Goal: Information Seeking & Learning: Understand process/instructions

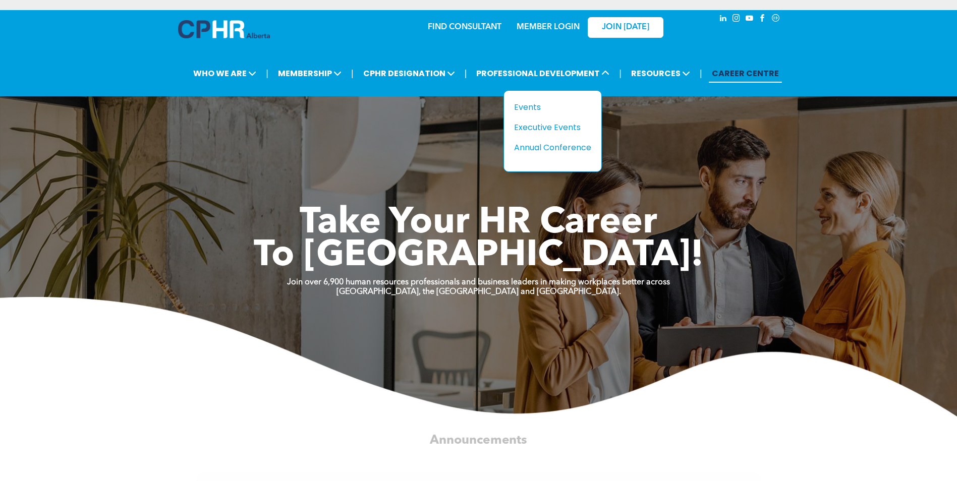
click at [528, 103] on div "Events" at bounding box center [549, 107] width 70 height 13
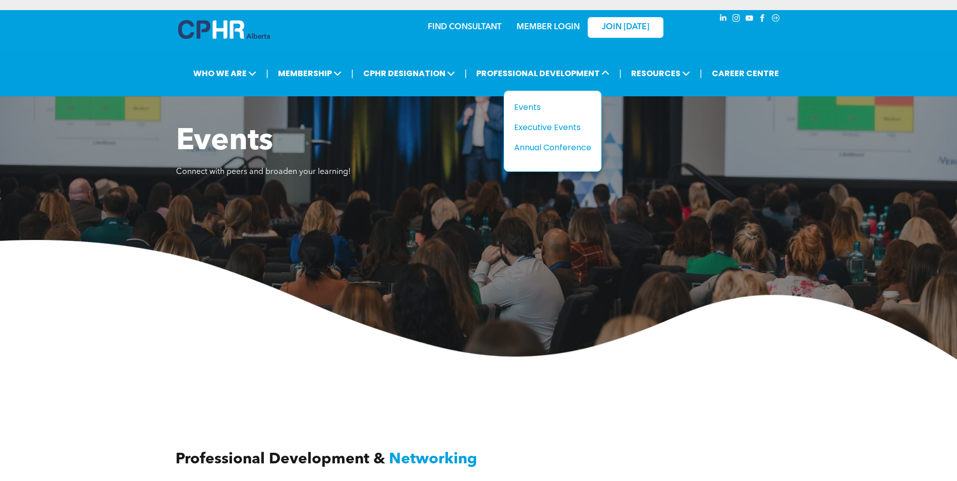
click at [564, 148] on div "Annual Conference" at bounding box center [549, 147] width 70 height 13
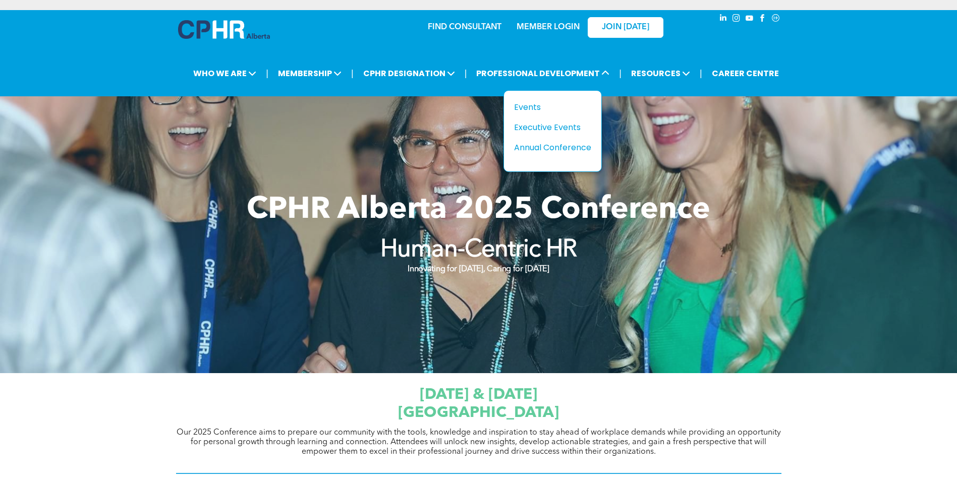
click at [518, 106] on div "Events" at bounding box center [549, 107] width 70 height 13
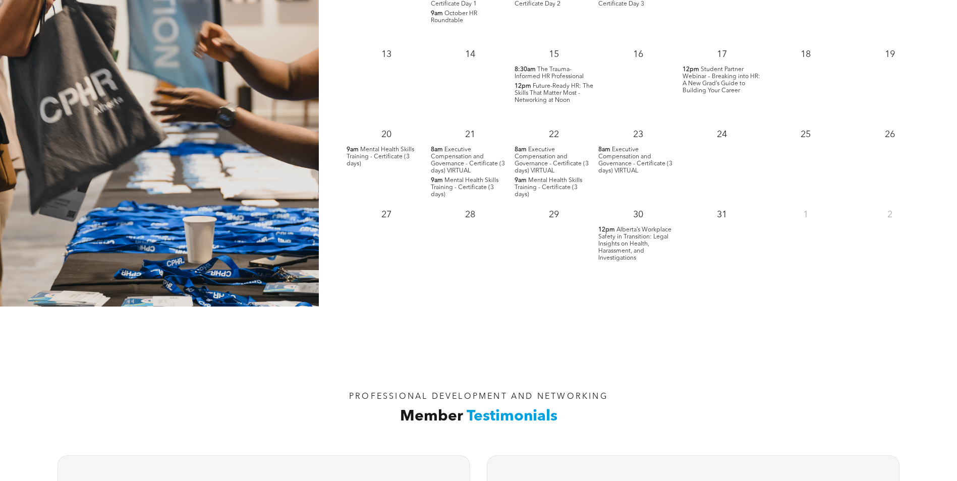
scroll to position [1110, 0]
click at [637, 254] on span "Alberta’s Workplace Safety in Transition: Legal Insights on Health, Harassment,…" at bounding box center [634, 244] width 73 height 34
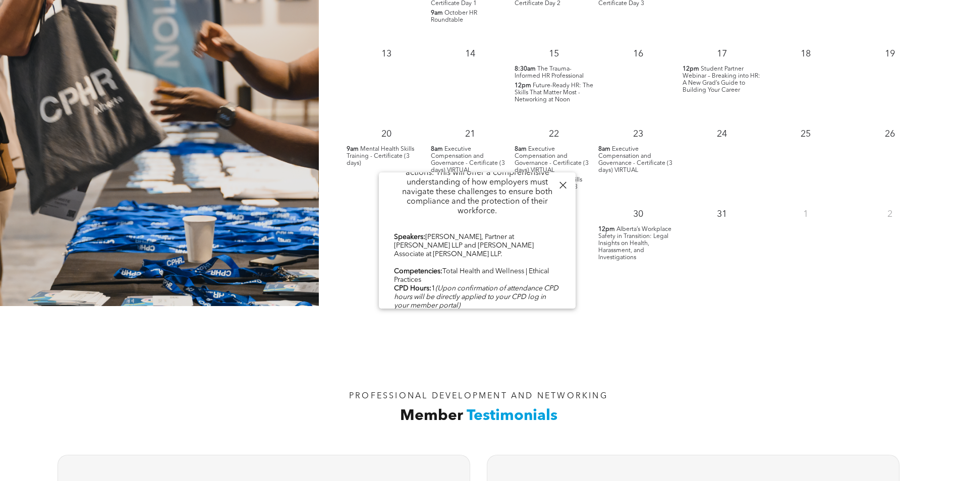
scroll to position [496, 0]
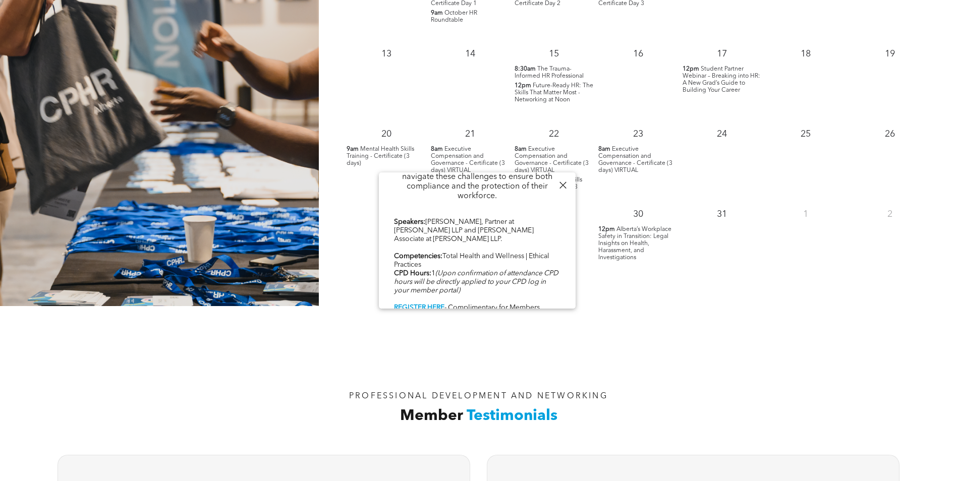
click at [415, 304] on b "REGISTER HERE" at bounding box center [419, 307] width 50 height 7
click at [410, 304] on b "REGISTER HERE" at bounding box center [419, 307] width 50 height 7
click at [739, 319] on div "PROFESSIONAL DEVELOPMENT AND NETWORKING Member Testimonials" at bounding box center [478, 375] width 957 height 139
click at [822, 412] on h2 "Member Testimonials" at bounding box center [479, 416] width 826 height 23
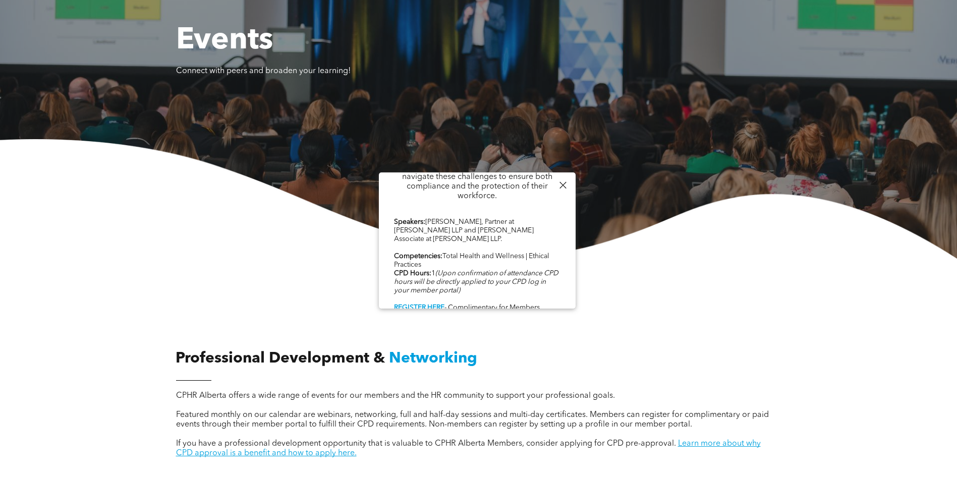
scroll to position [0, 0]
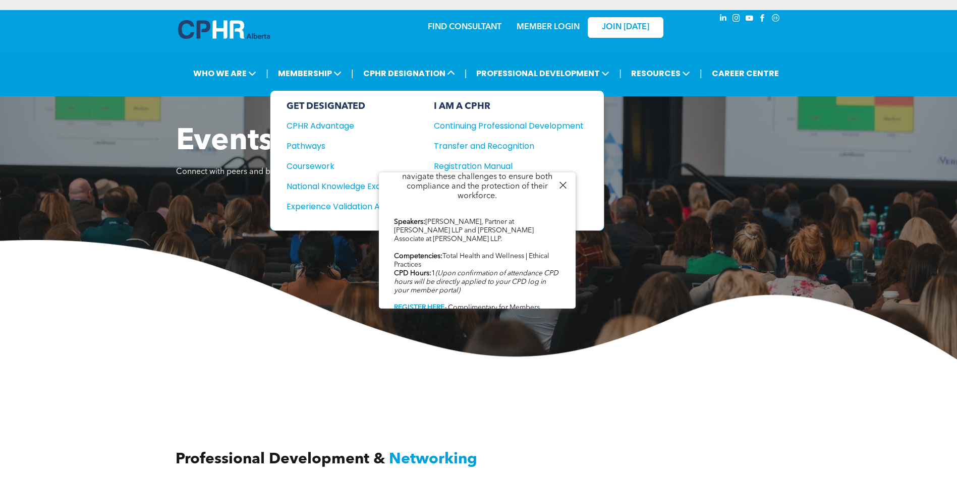
click at [420, 75] on span "CPHR DESIGNATION" at bounding box center [409, 73] width 98 height 19
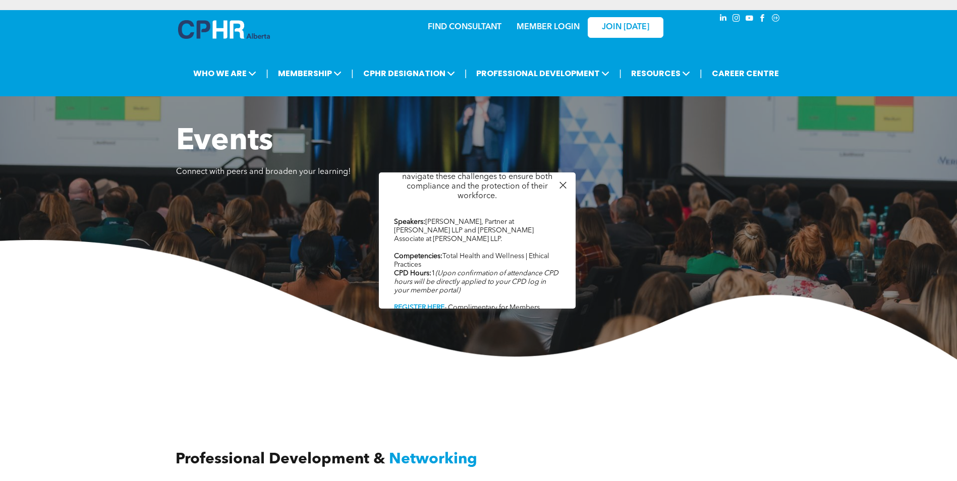
click at [560, 182] on div at bounding box center [563, 186] width 14 height 14
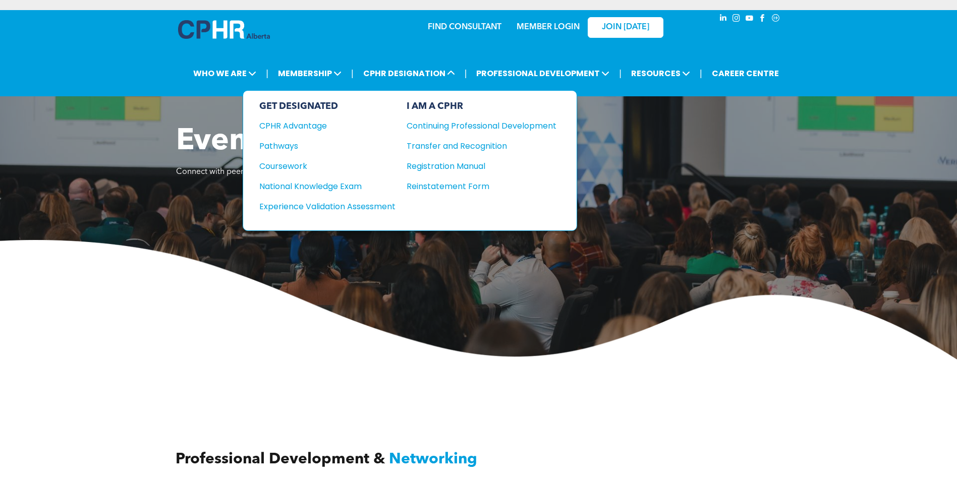
click at [283, 144] on div "Pathways" at bounding box center [320, 146] width 123 height 13
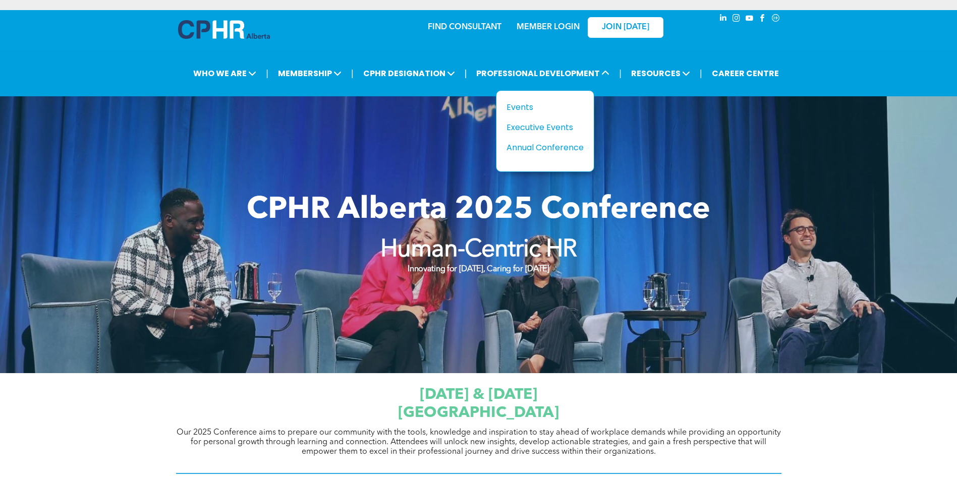
click at [511, 111] on div "Events" at bounding box center [542, 107] width 70 height 13
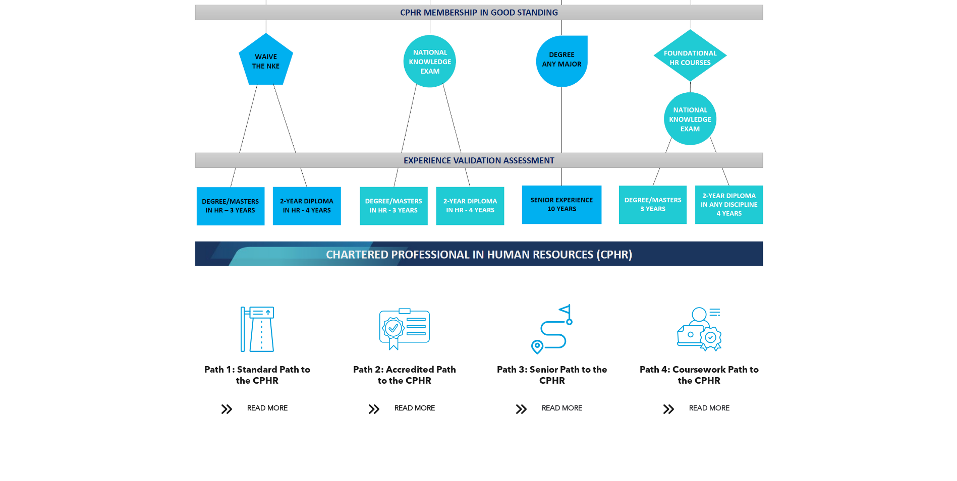
scroll to position [959, 0]
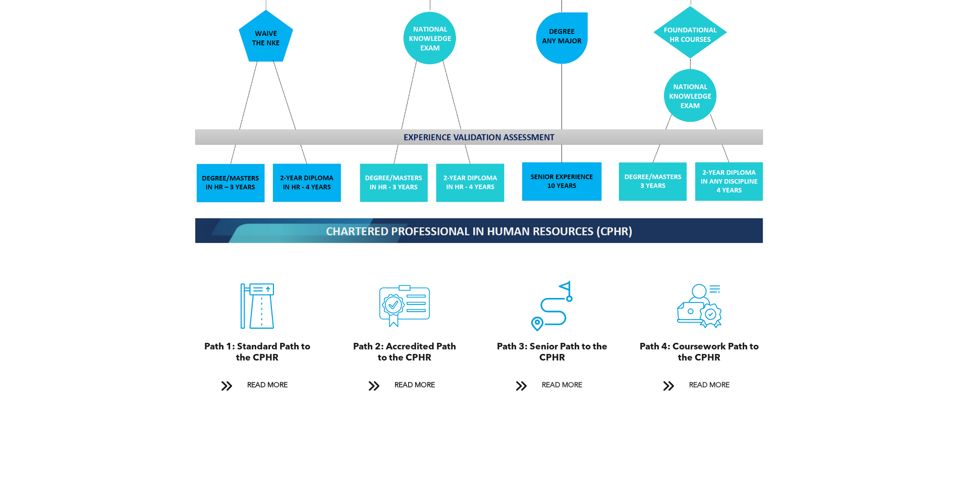
click at [668, 379] on span at bounding box center [668, 386] width 13 height 14
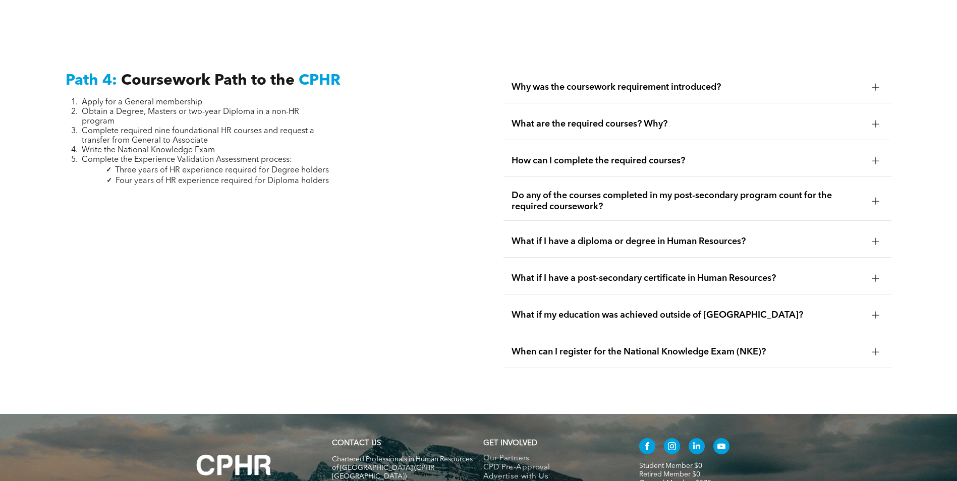
scroll to position [2995, 0]
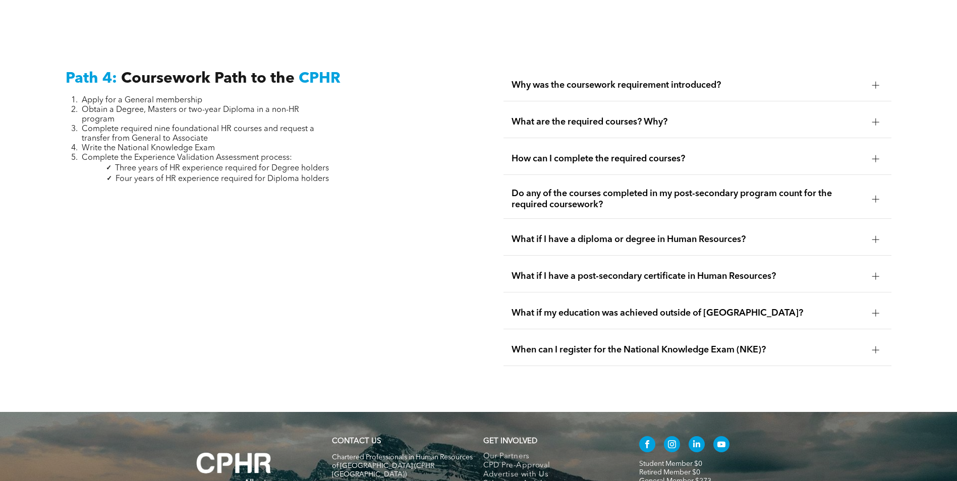
click at [872, 78] on div at bounding box center [875, 85] width 15 height 15
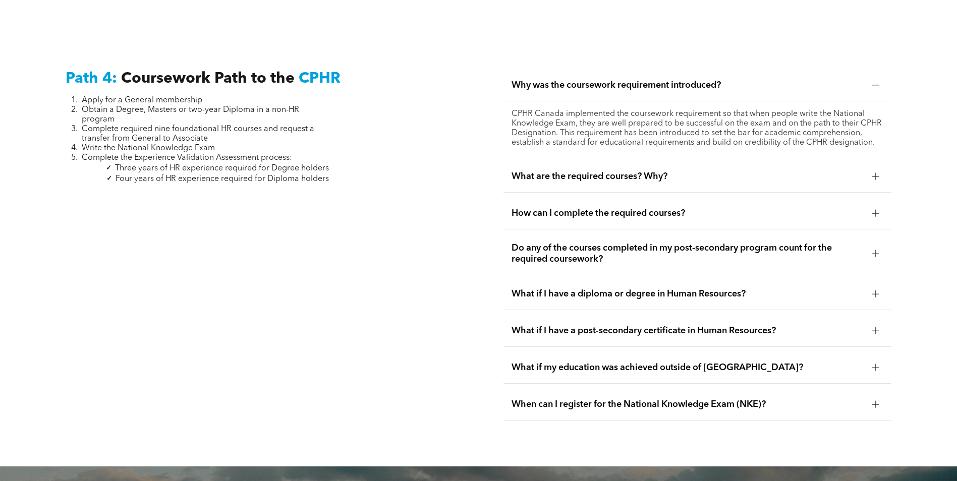
click at [873, 173] on div at bounding box center [875, 176] width 7 height 7
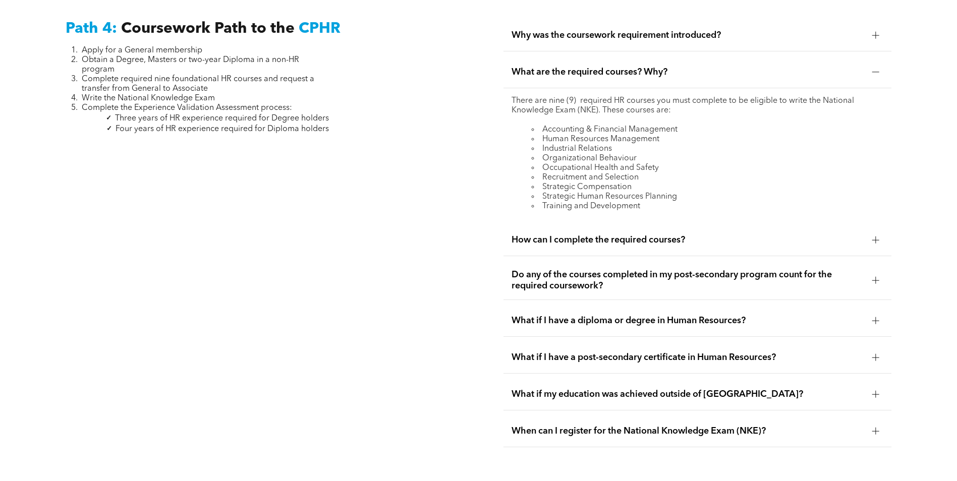
scroll to position [3046, 0]
click at [874, 232] on div at bounding box center [875, 239] width 15 height 15
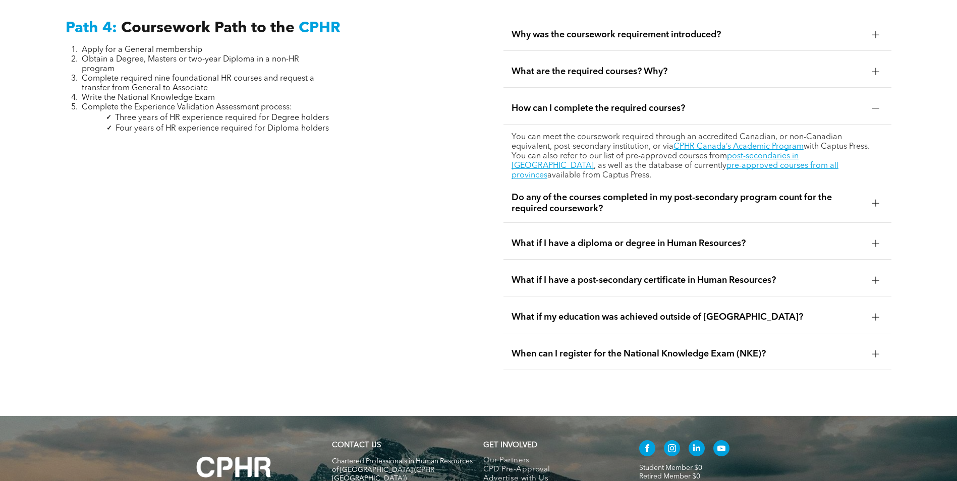
click at [878, 200] on div at bounding box center [875, 203] width 7 height 7
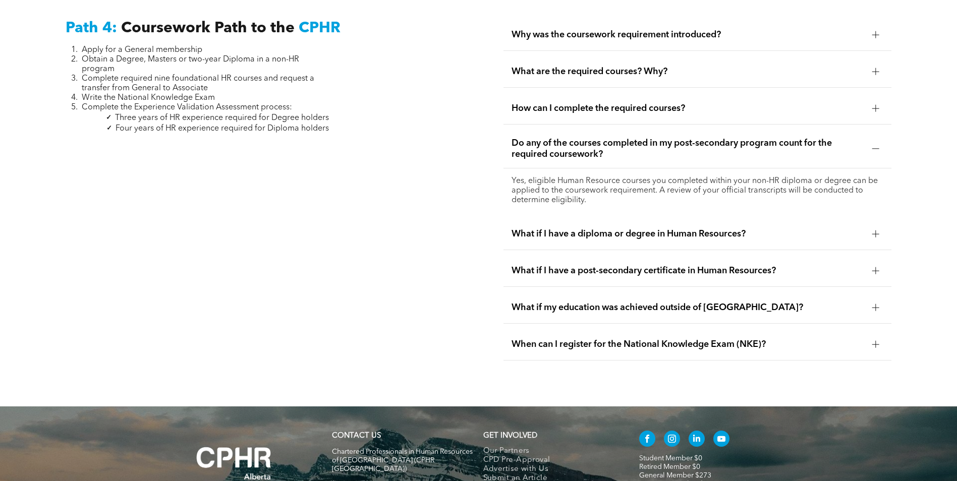
click at [877, 231] on div at bounding box center [875, 234] width 7 height 7
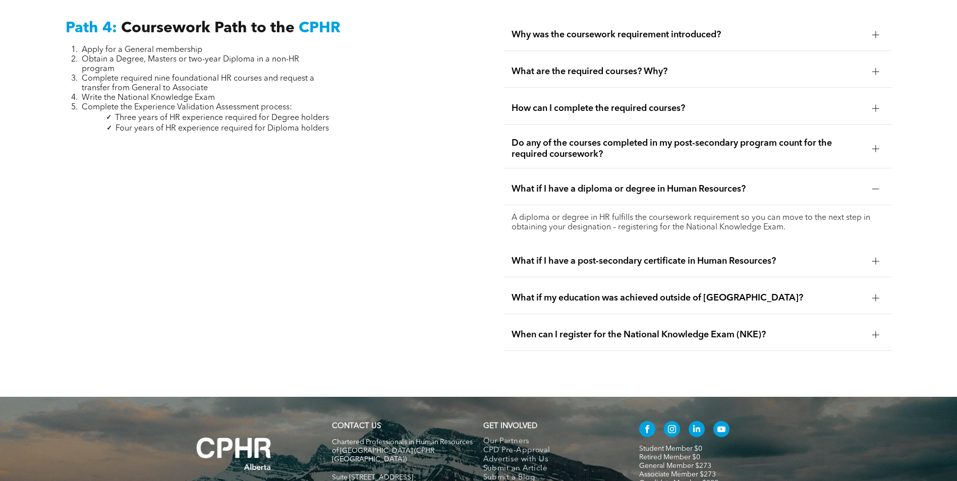
click at [871, 254] on div at bounding box center [875, 261] width 15 height 15
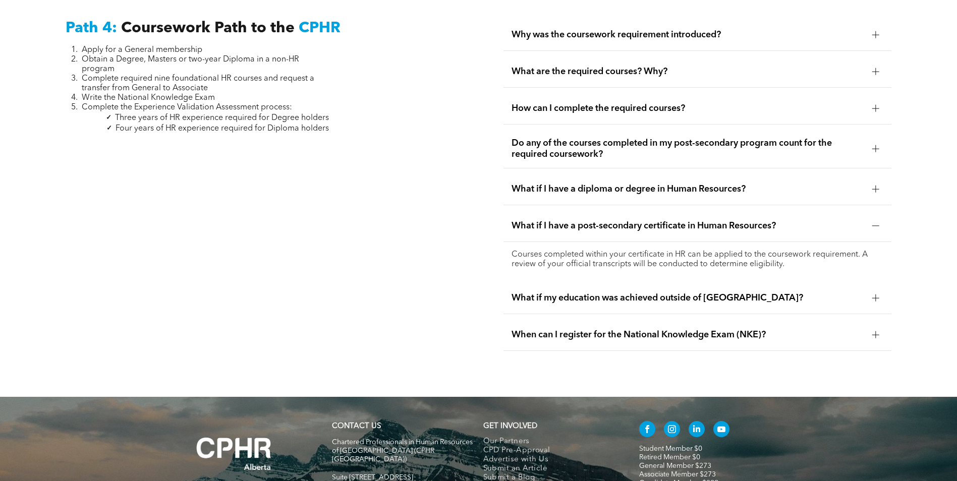
click at [878, 327] on div at bounding box center [875, 334] width 15 height 15
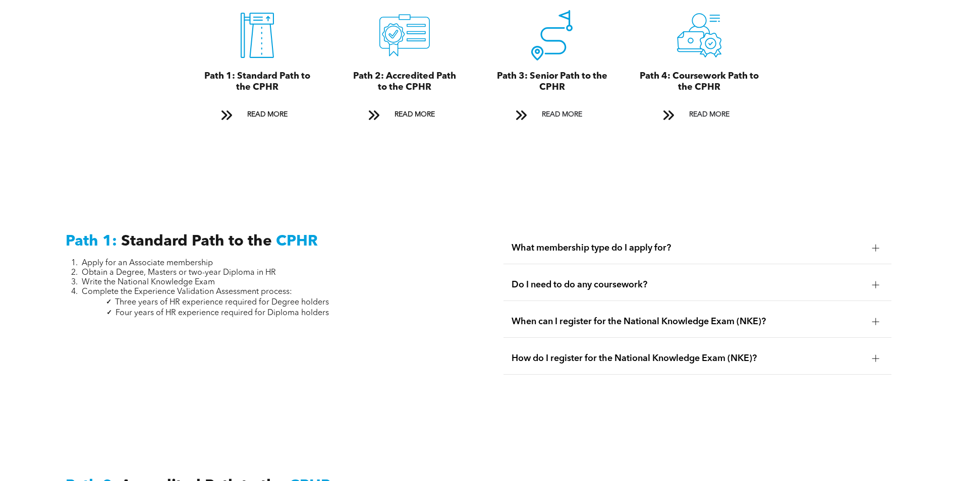
scroll to position [1482, 0]
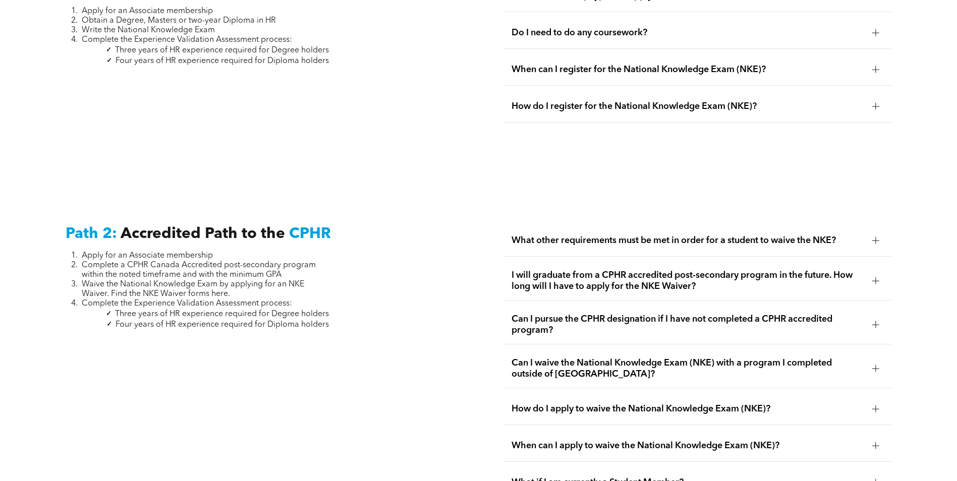
click at [840, 314] on span "Can I pursue the CPHR designation if I have not completed a CPHR accredited pro…" at bounding box center [688, 325] width 353 height 22
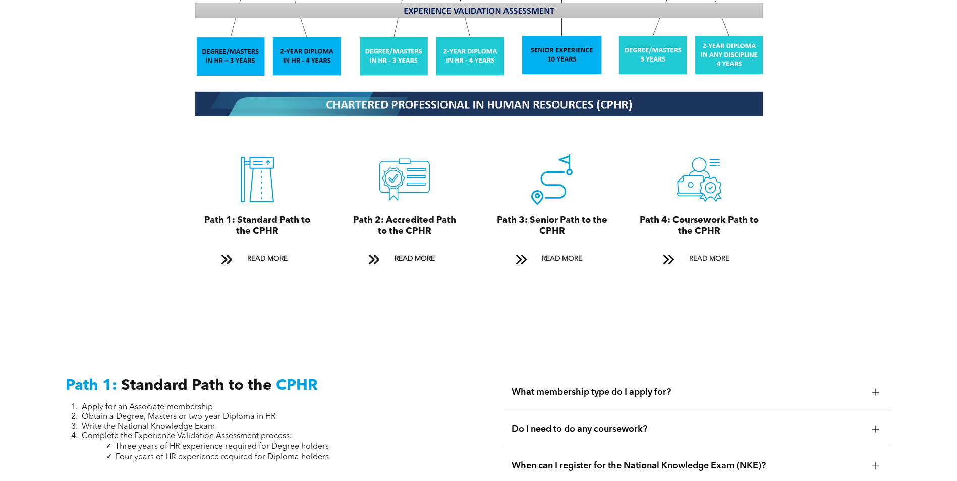
scroll to position [1078, 0]
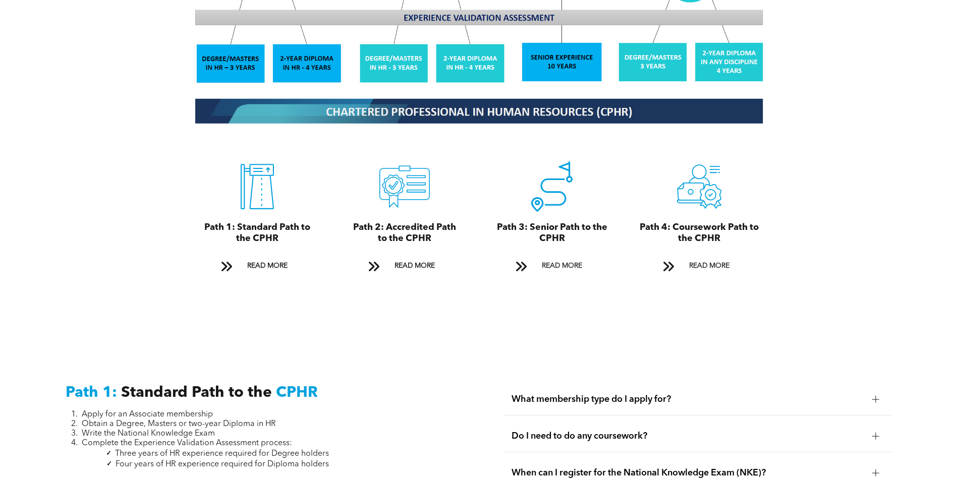
click at [523, 260] on span at bounding box center [521, 267] width 13 height 14
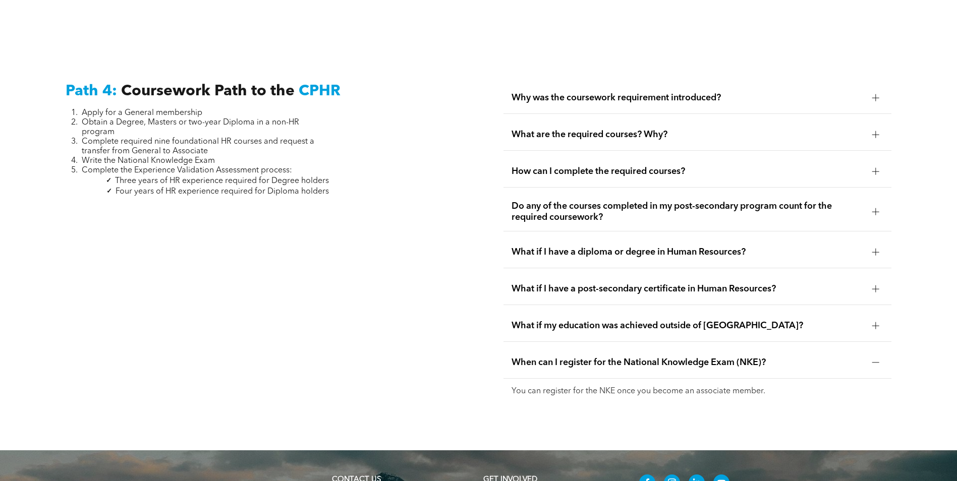
scroll to position [3167, 0]
